Goal: Task Accomplishment & Management: Complete application form

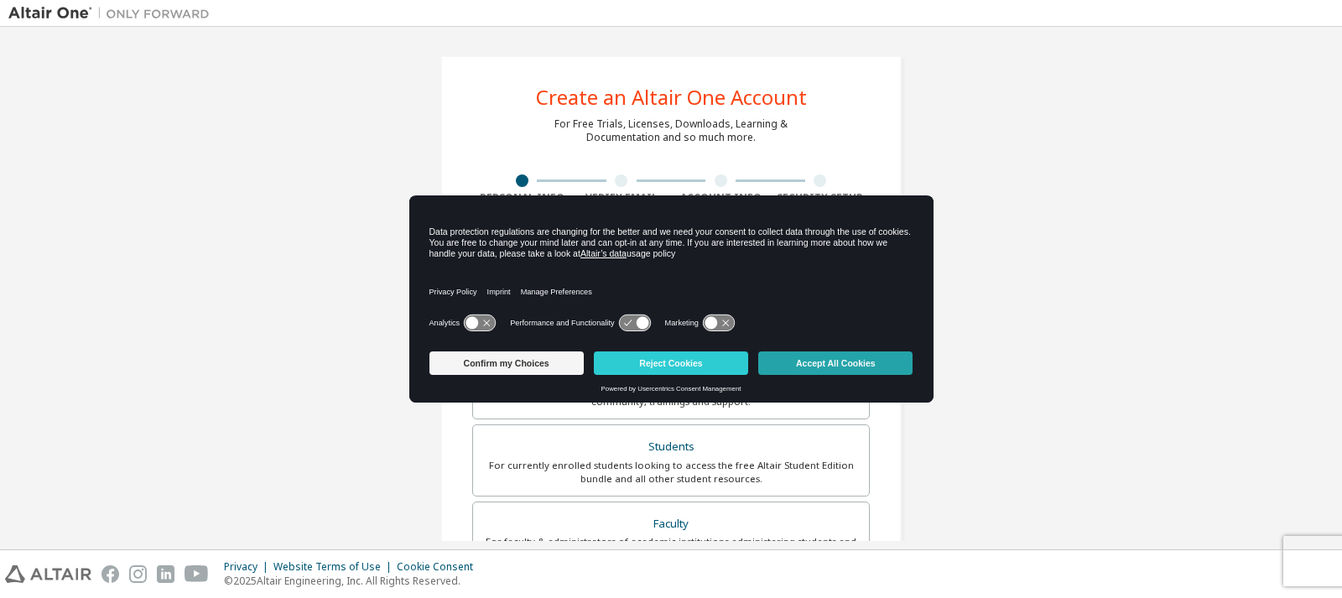
click at [851, 371] on button "Accept All Cookies" at bounding box center [835, 362] width 154 height 23
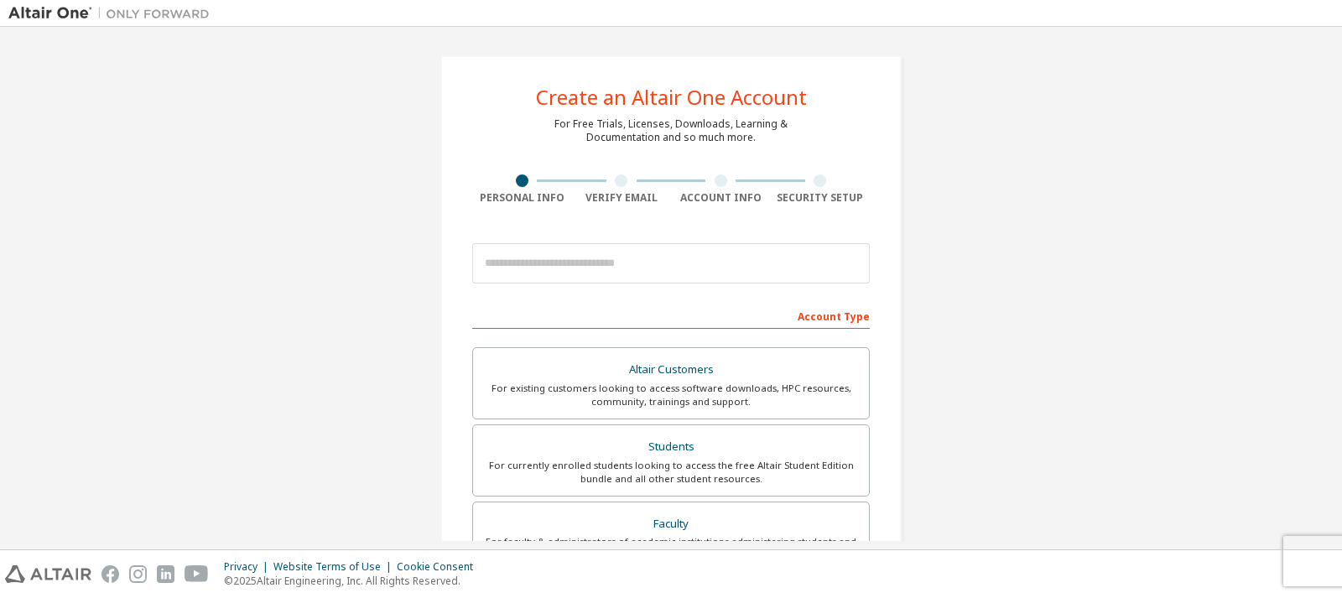
scroll to position [84, 0]
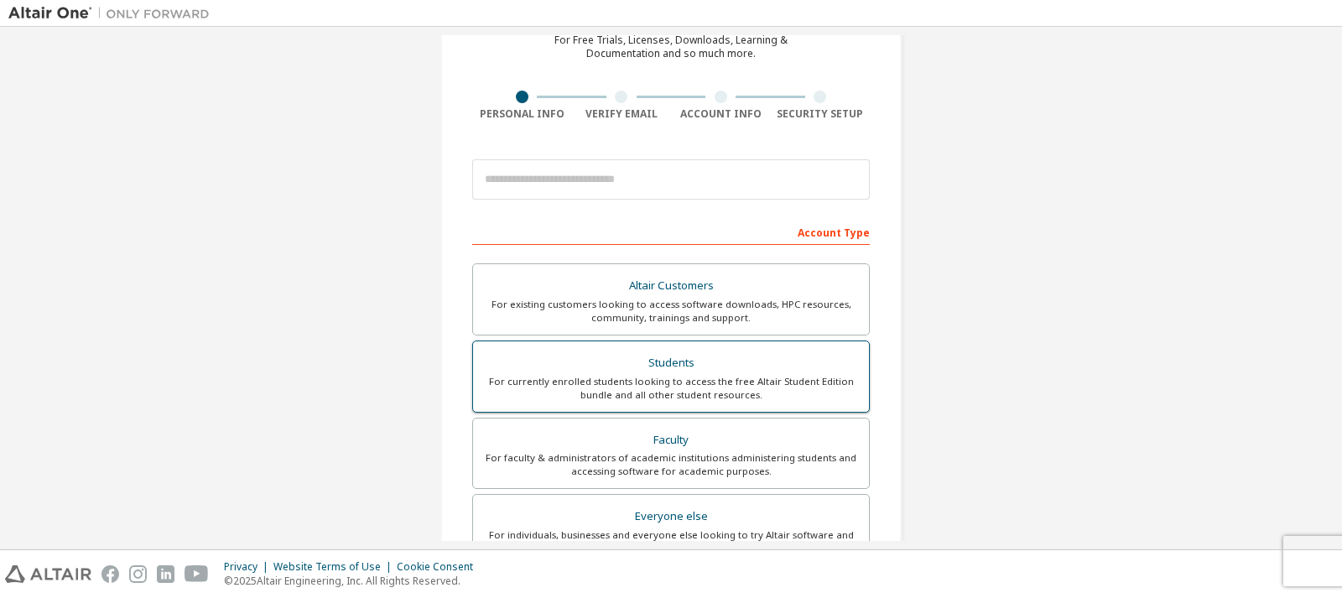
click at [661, 362] on div "Students" at bounding box center [671, 362] width 376 height 23
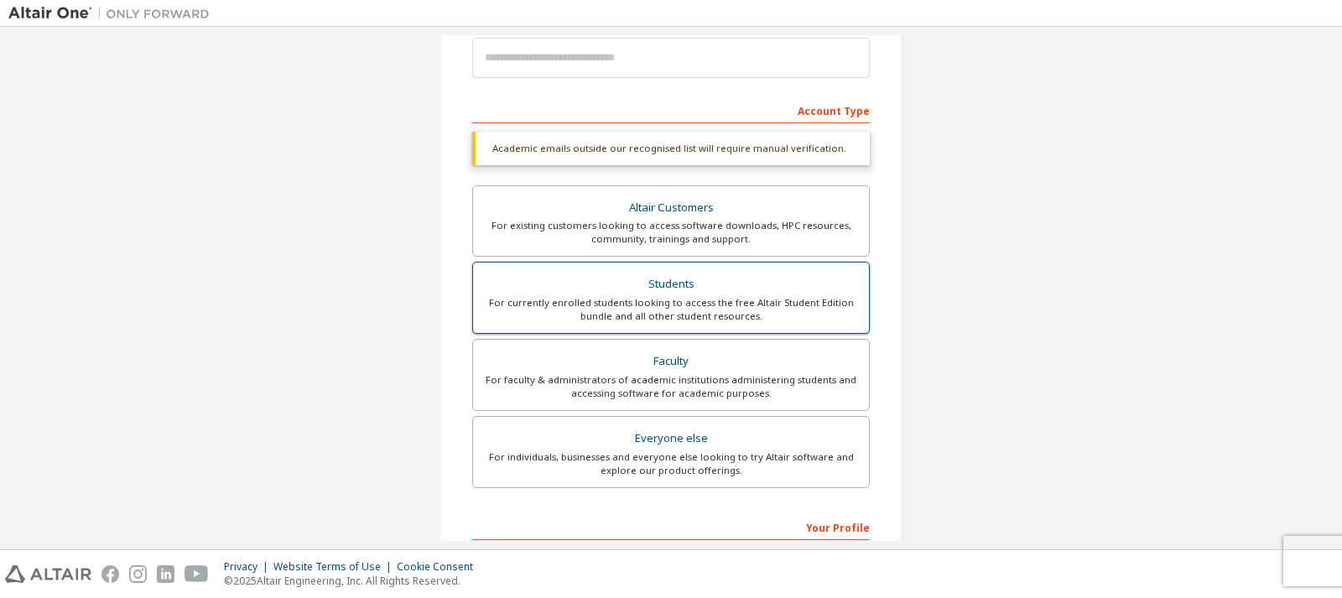
scroll to position [252, 0]
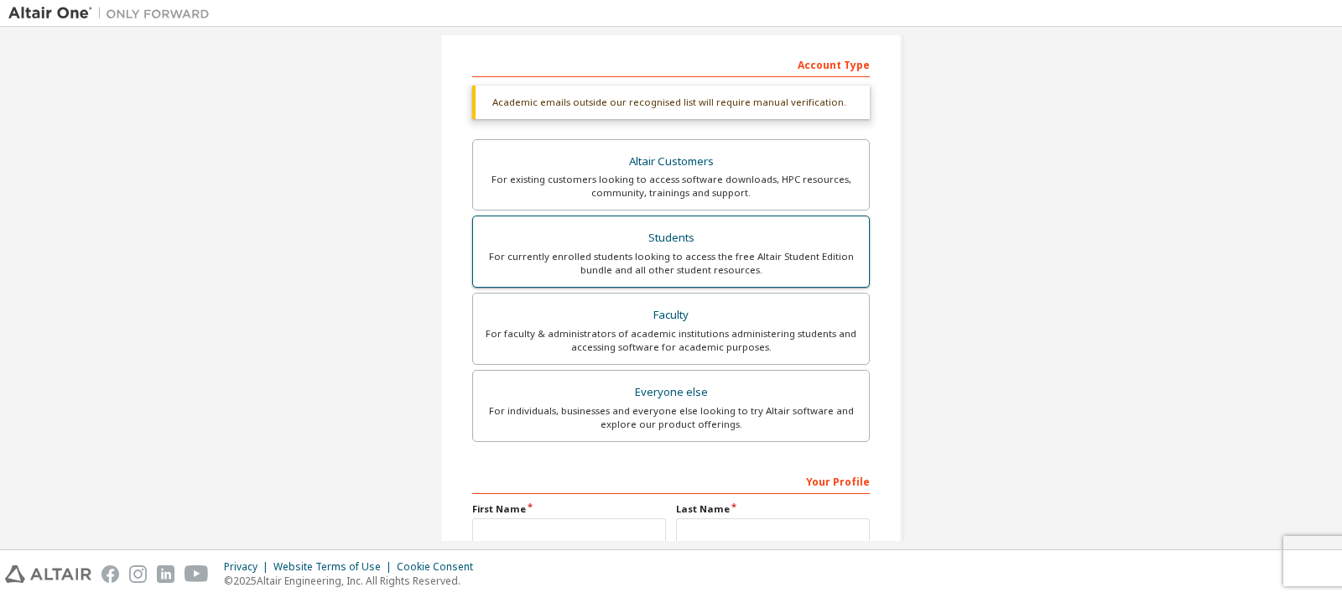
click at [713, 257] on div "For currently enrolled students looking to access the free Altair Student Editi…" at bounding box center [671, 263] width 376 height 27
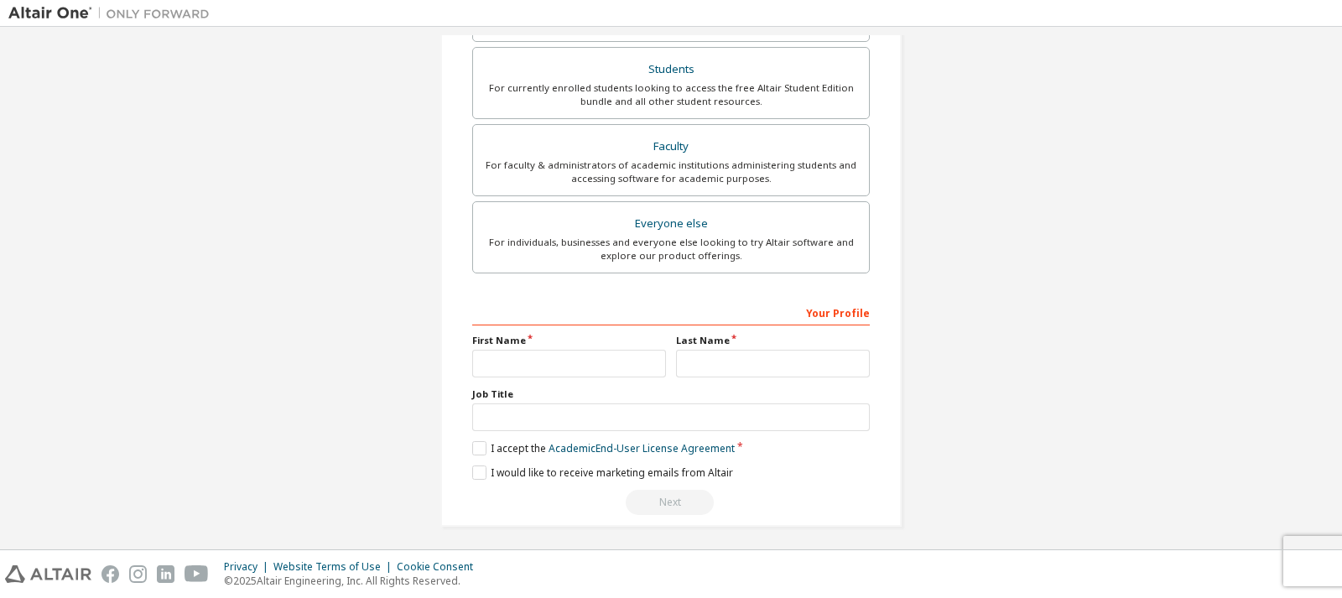
scroll to position [426, 0]
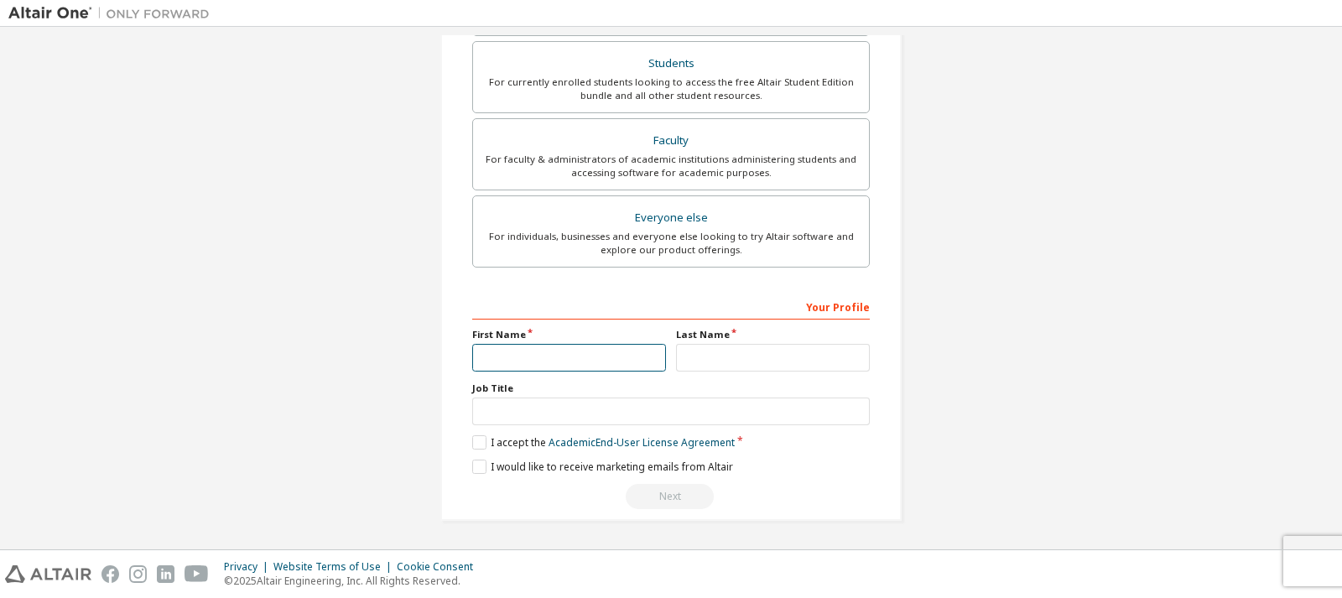
click at [638, 366] on input "text" at bounding box center [569, 358] width 194 height 28
type input "*****"
click at [723, 372] on div "Your Profile First Name ***** Last Name Job Title Please provide State/Province…" at bounding box center [670, 401] width 397 height 217
drag, startPoint x: 714, startPoint y: 360, endPoint x: 704, endPoint y: 368, distance: 13.8
click at [704, 362] on input "text" at bounding box center [773, 358] width 194 height 28
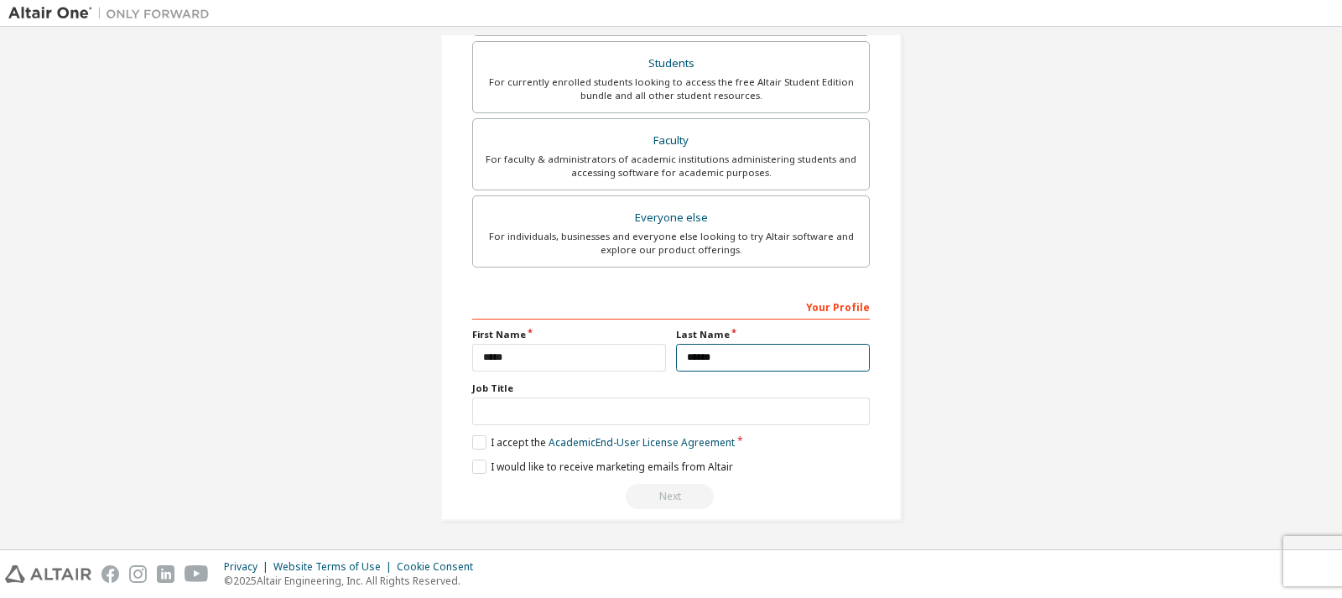
type input "******"
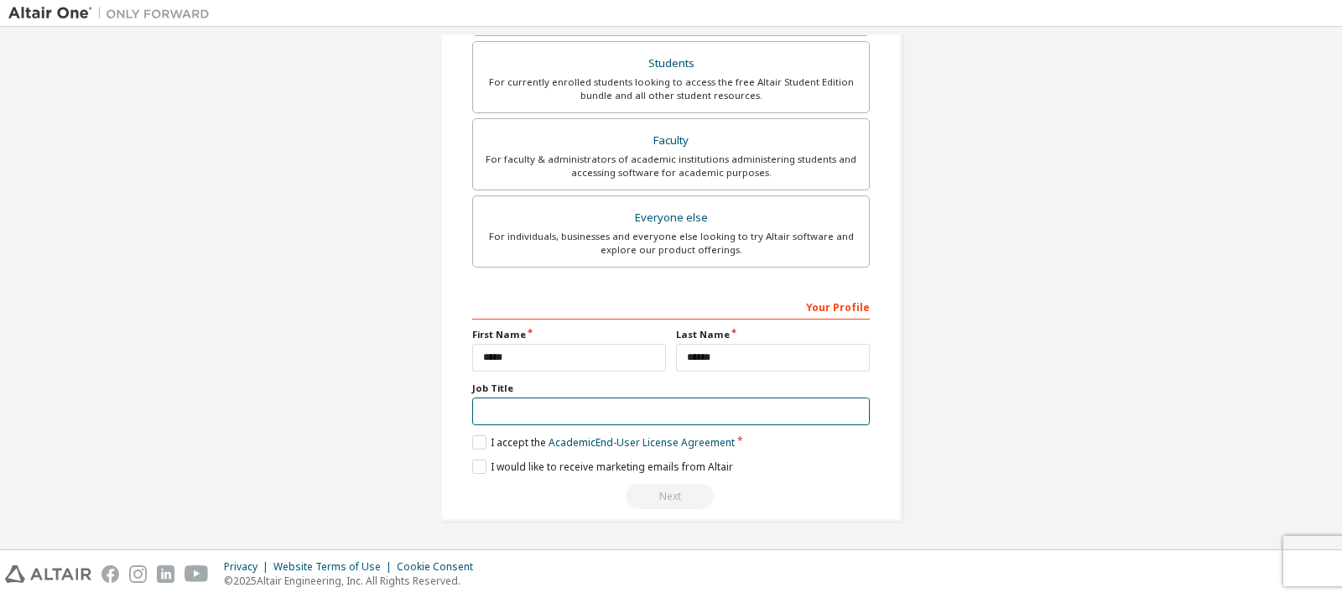
click at [519, 398] on input "text" at bounding box center [670, 411] width 397 height 28
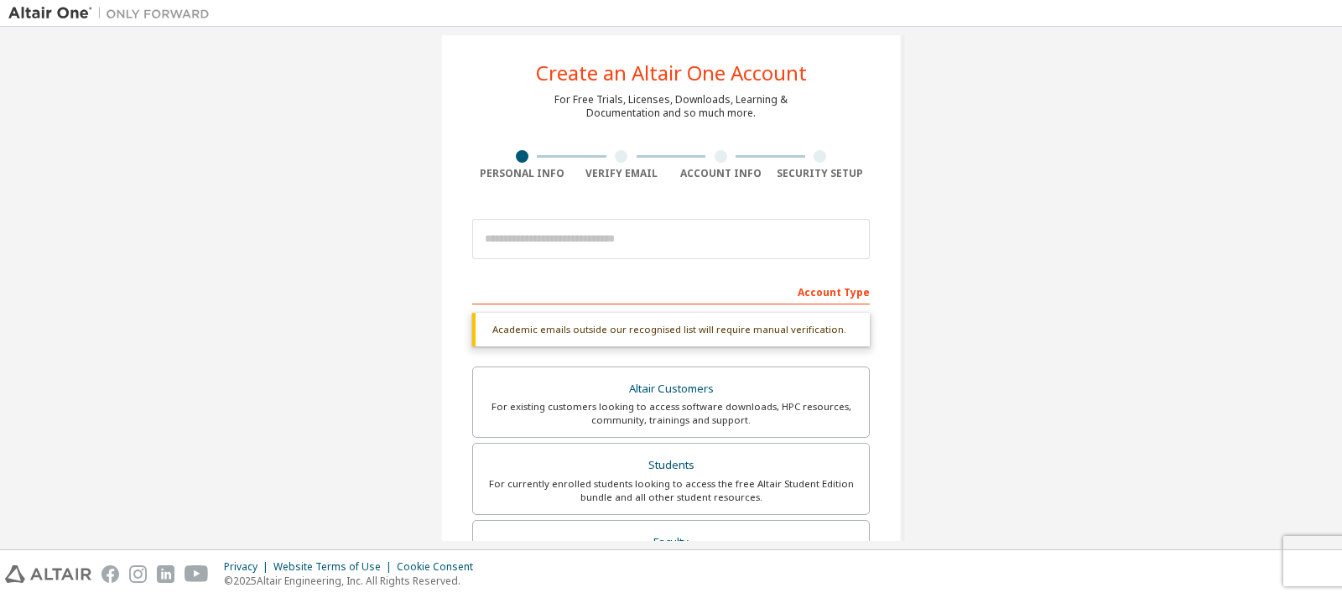
scroll to position [7, 0]
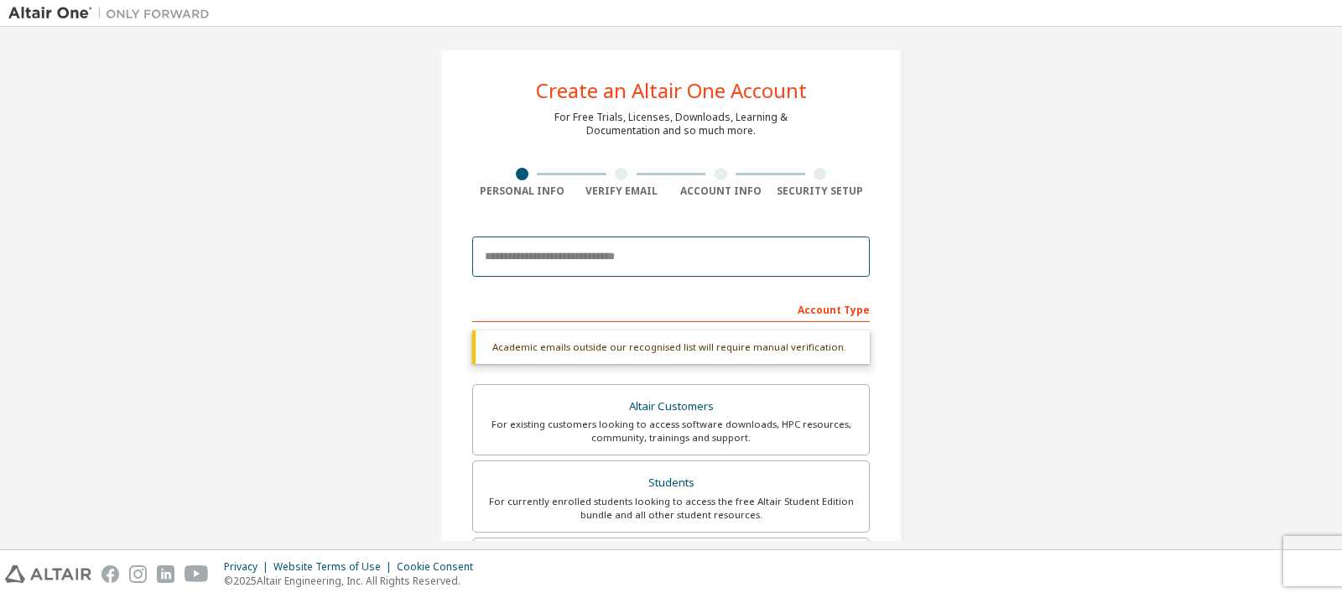
click at [567, 262] on input "email" at bounding box center [670, 256] width 397 height 40
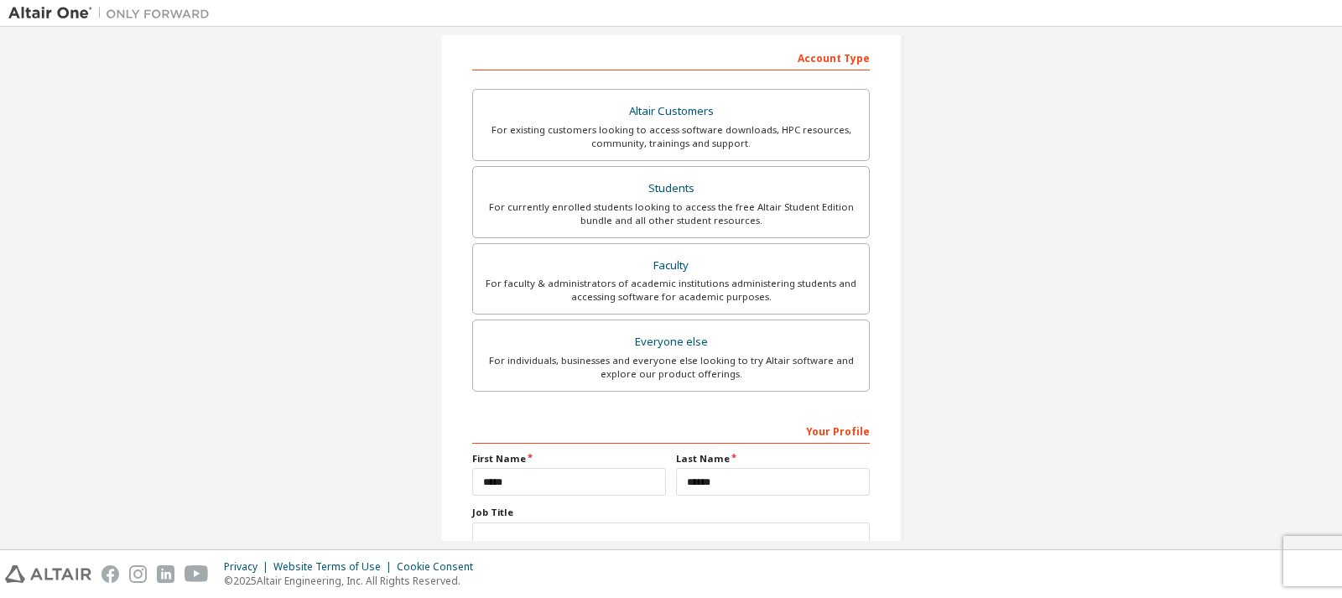
scroll to position [382, 0]
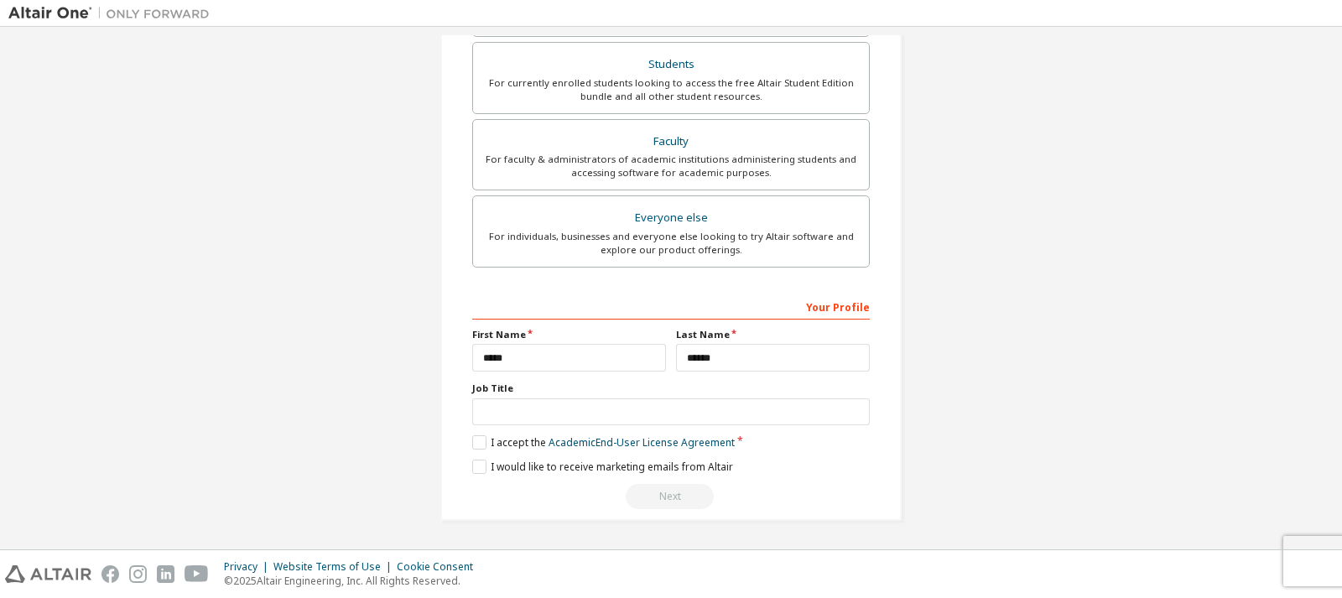
type input "**********"
click at [509, 420] on input "text" at bounding box center [670, 412] width 397 height 28
type input "*"
type input "*******"
click at [485, 444] on label "I accept the Academic End-User License Agreement" at bounding box center [603, 442] width 262 height 14
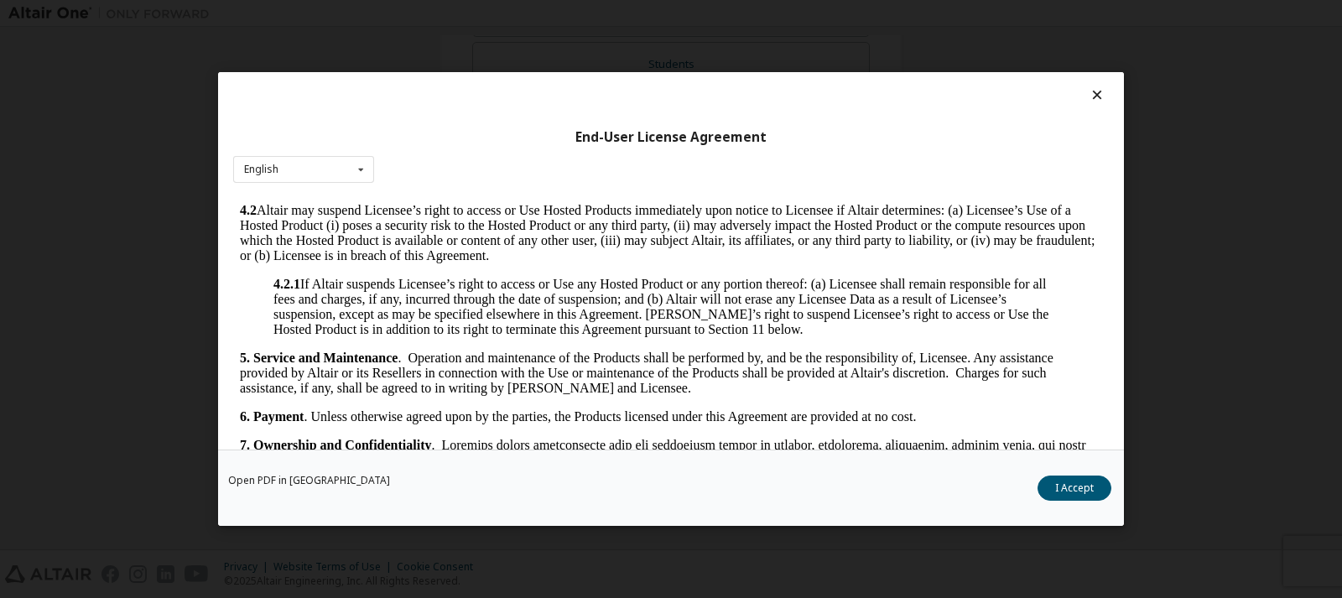
scroll to position [1929, 0]
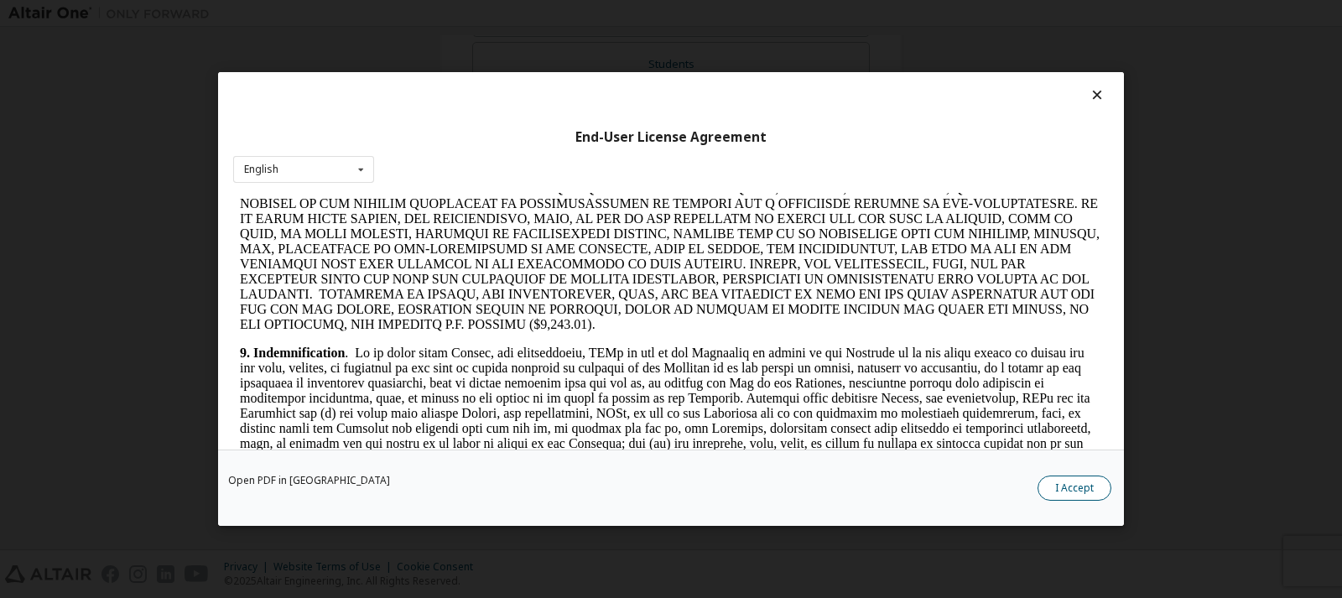
click at [1093, 486] on button "I Accept" at bounding box center [1074, 487] width 74 height 25
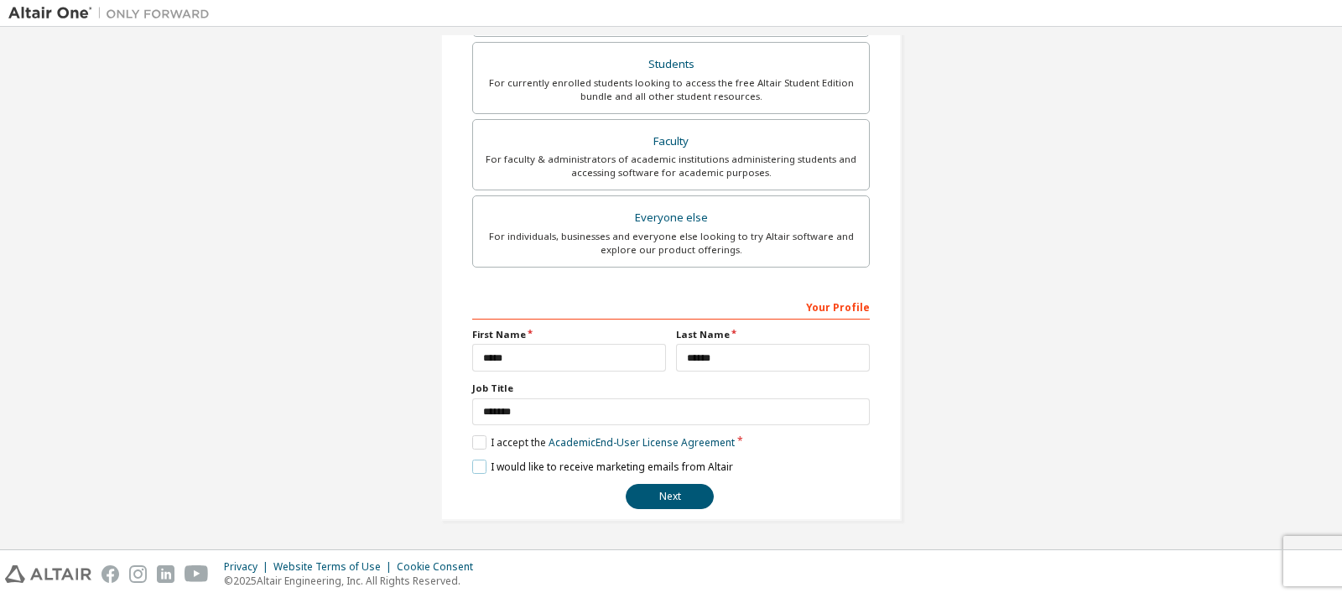
click at [472, 463] on label "I would like to receive marketing emails from Altair" at bounding box center [602, 467] width 261 height 14
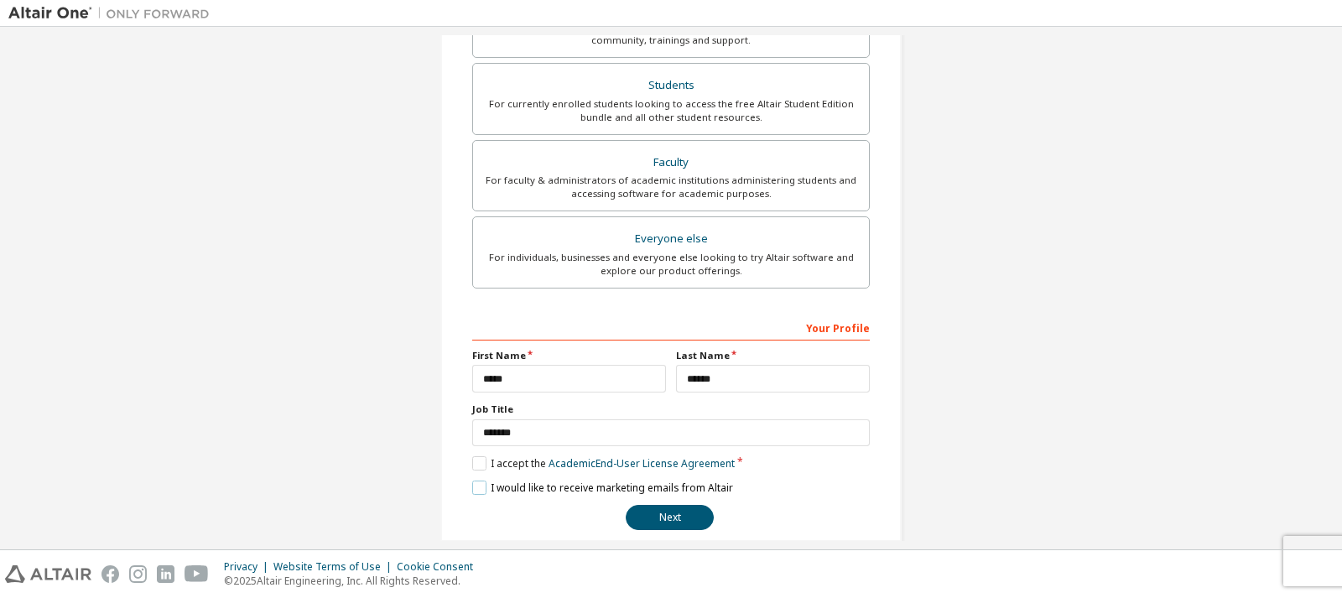
scroll to position [382, 0]
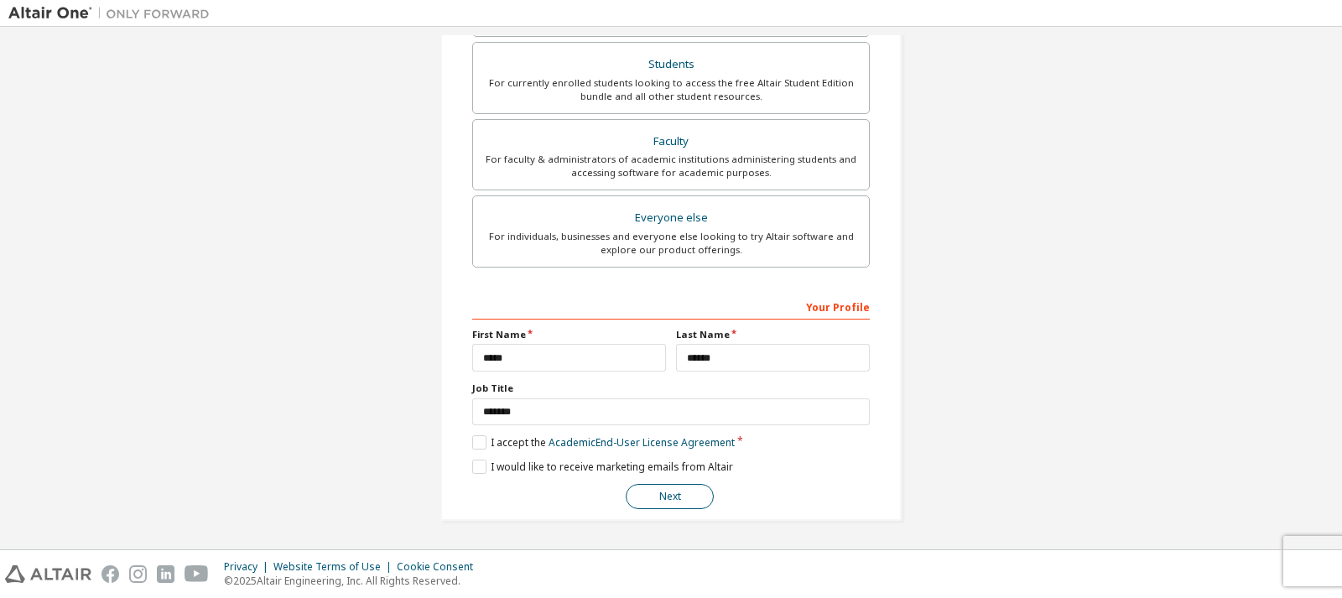
click at [646, 504] on button "Next" at bounding box center [670, 496] width 88 height 25
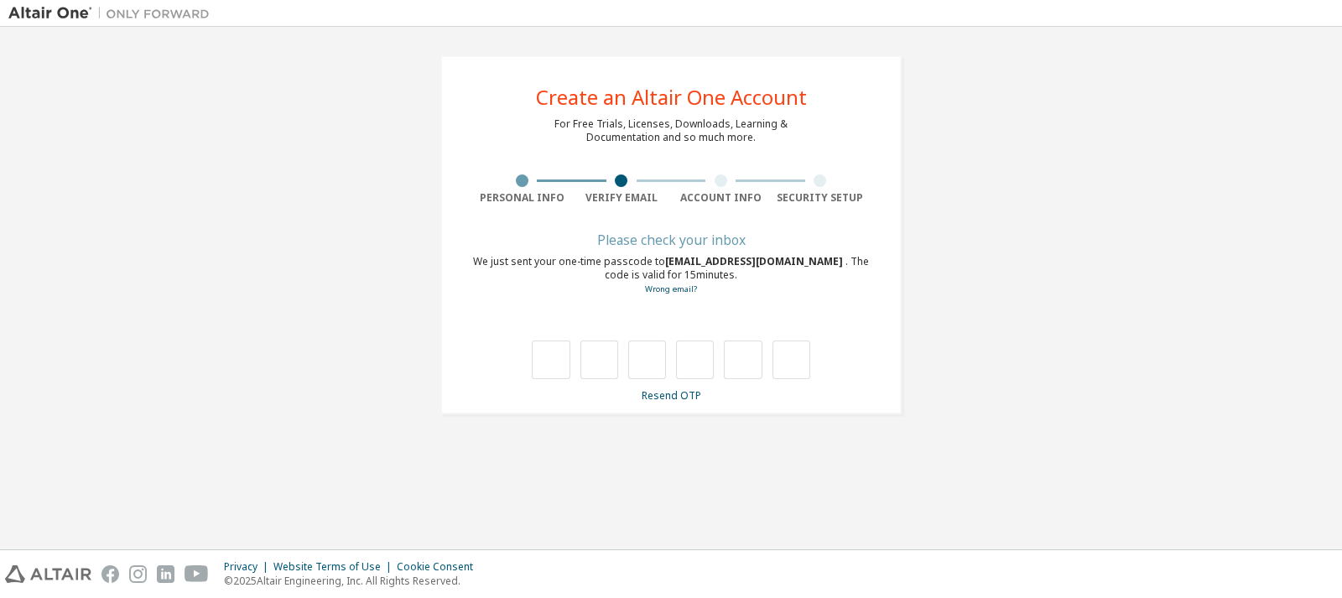
scroll to position [0, 0]
type input "*"
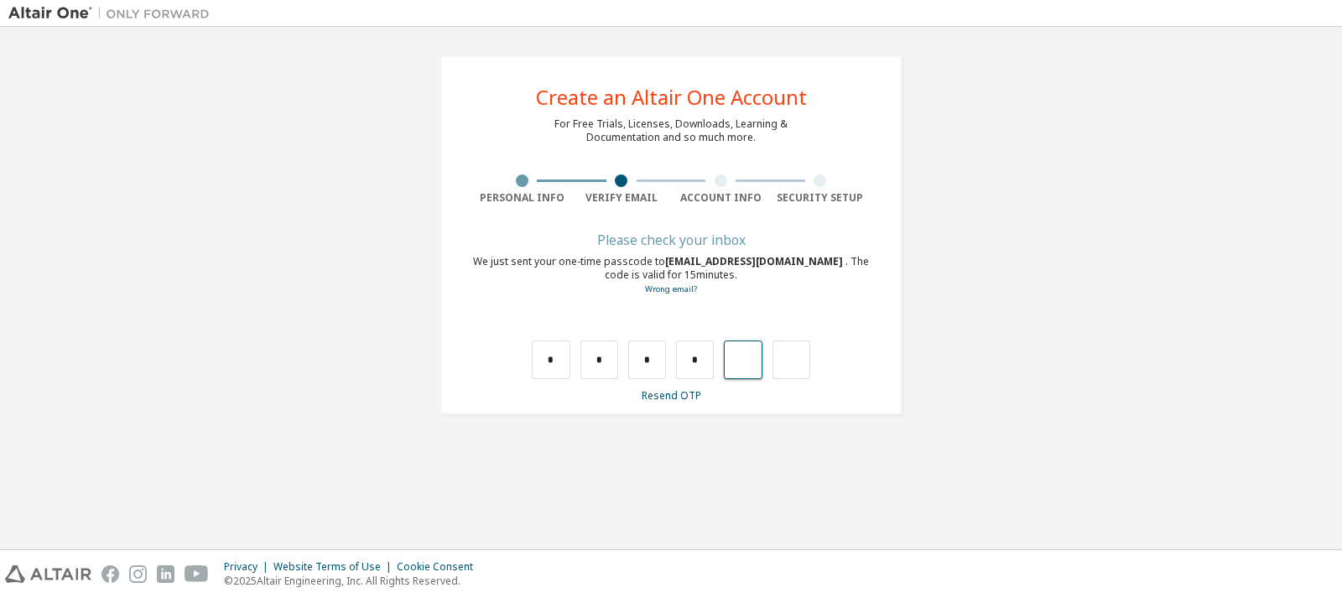
type input "*"
